Goal: Task Accomplishment & Management: Manage account settings

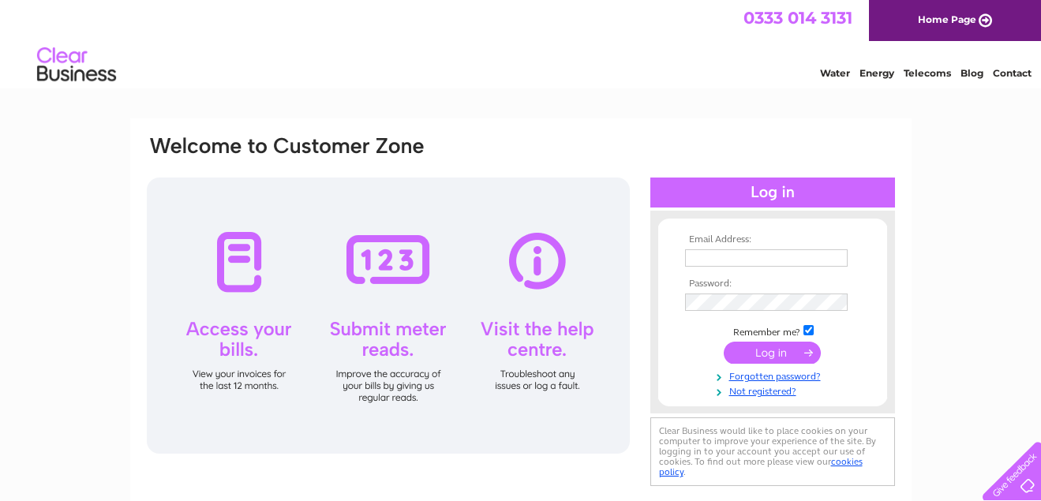
type input "agelectricalsecurity@live.co.uk"
click at [750, 349] on input "submit" at bounding box center [772, 353] width 97 height 22
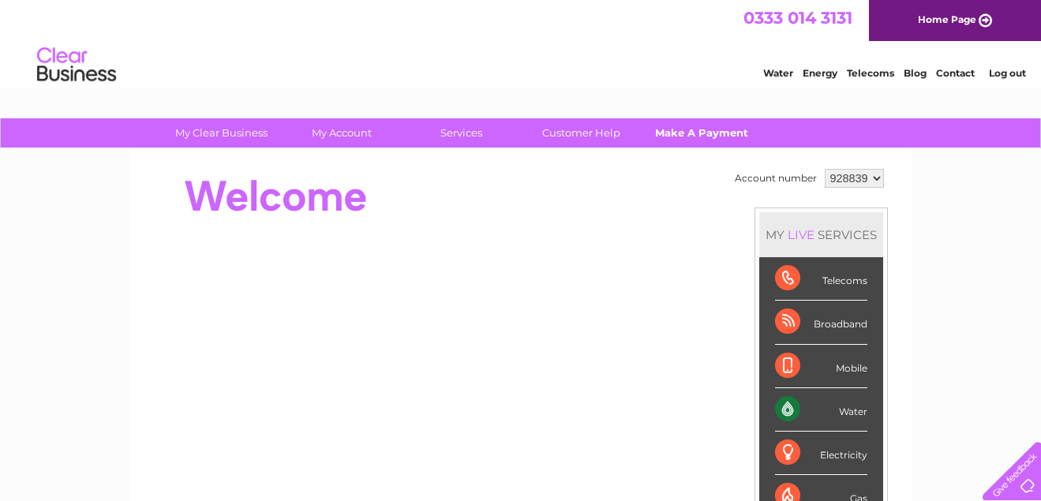
click at [712, 137] on link "Make A Payment" at bounding box center [701, 132] width 130 height 29
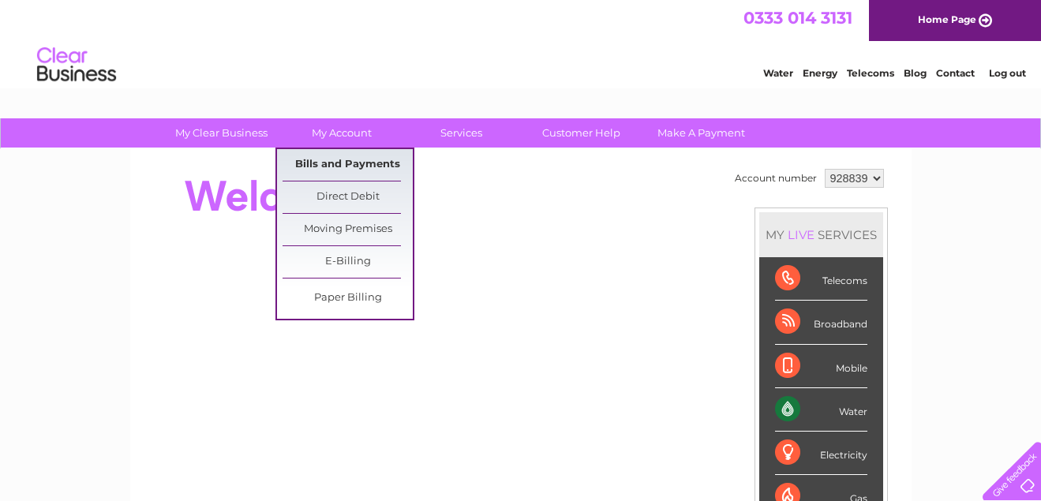
click at [365, 167] on link "Bills and Payments" at bounding box center [348, 165] width 130 height 32
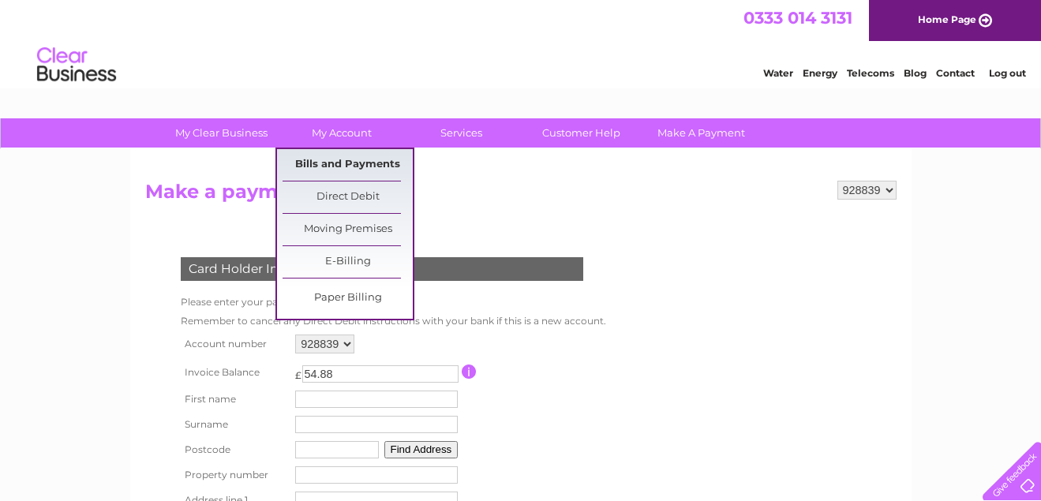
click at [348, 160] on link "Bills and Payments" at bounding box center [348, 165] width 130 height 32
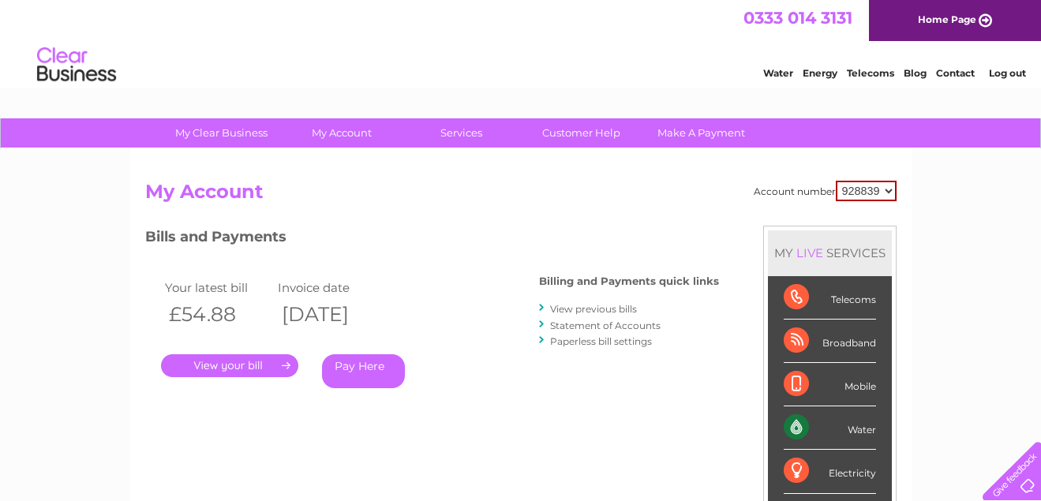
click at [282, 367] on link "." at bounding box center [229, 365] width 137 height 23
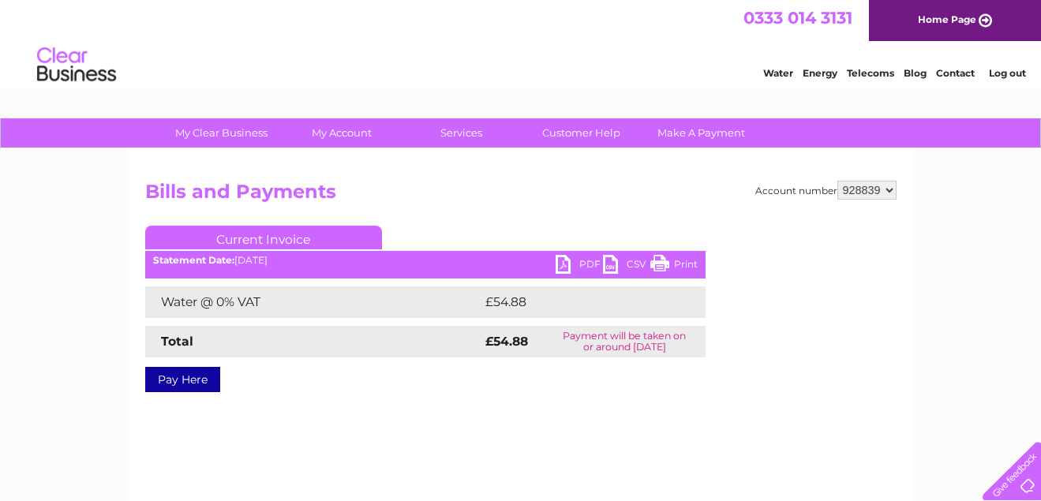
click at [568, 268] on link "PDF" at bounding box center [579, 266] width 47 height 23
